Goal: Information Seeking & Learning: Learn about a topic

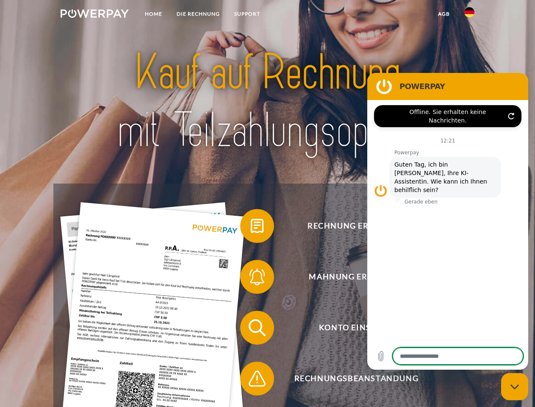
click at [94, 15] on img at bounding box center [95, 13] width 68 height 8
click at [469, 15] on img at bounding box center [469, 12] width 10 height 10
click at [443, 14] on link "agb" at bounding box center [444, 13] width 26 height 15
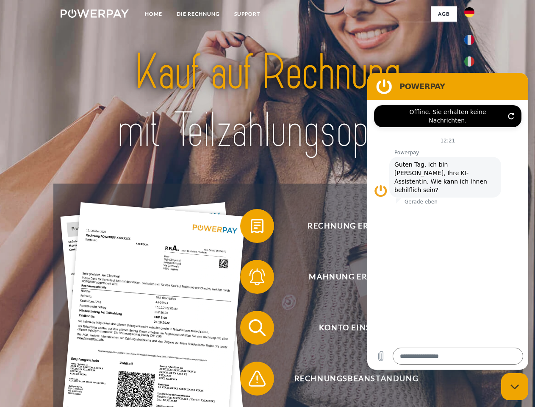
click at [251, 227] on span at bounding box center [244, 226] width 42 height 42
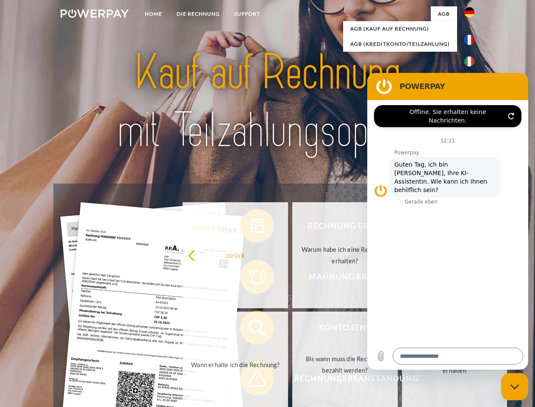
click at [251, 278] on div "Rechnung erhalten? Mahnung erhalten? Konto einsehen" at bounding box center [267, 352] width 428 height 339
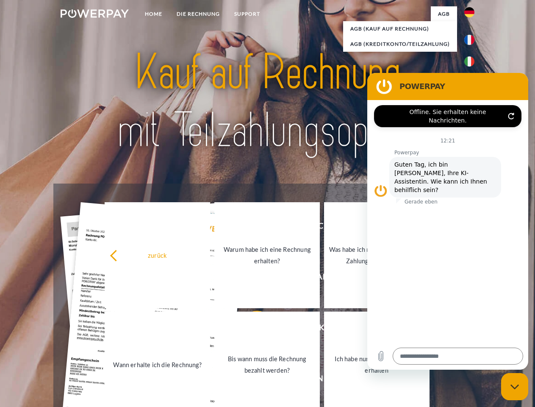
click at [251, 329] on link "Bis wann muss die Rechnung bezahlt werden?" at bounding box center [266, 364] width 105 height 106
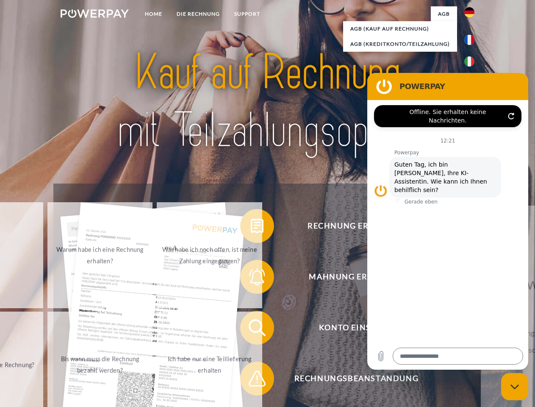
click at [251, 380] on span at bounding box center [244, 378] width 42 height 42
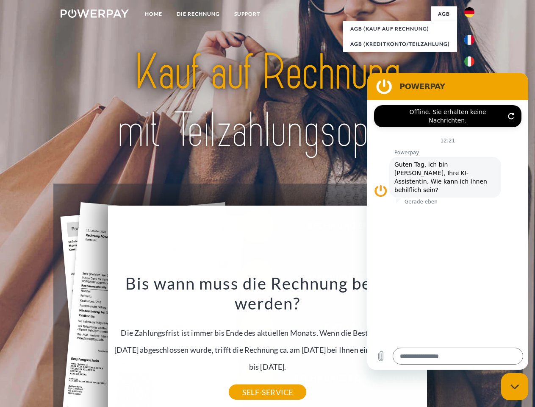
click at [515, 386] on icon "Messaging-Fenster schließen" at bounding box center [514, 387] width 9 height 6
type textarea "*"
